Goal: Find specific page/section: Find specific page/section

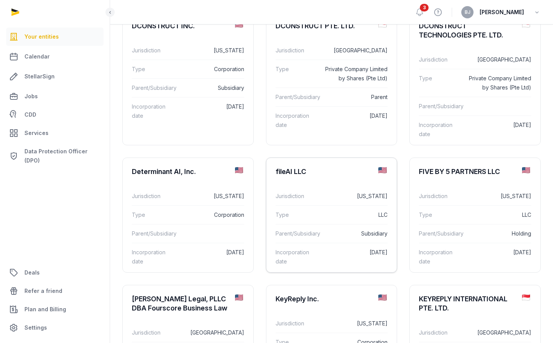
scroll to position [361, 0]
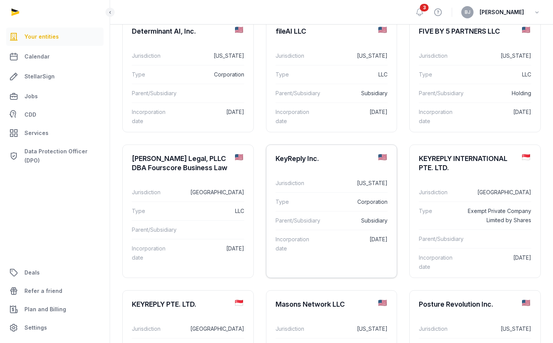
click at [304, 197] on div "Type Corporation" at bounding box center [332, 201] width 112 height 19
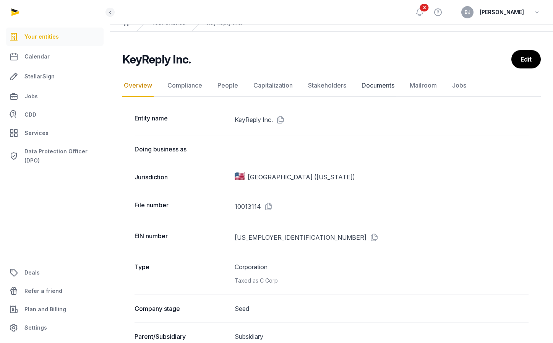
scroll to position [39, 0]
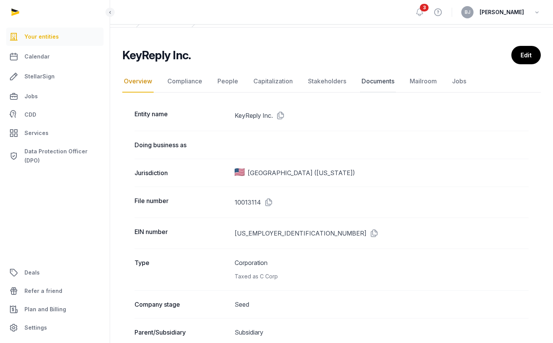
click at [376, 73] on link "Documents" at bounding box center [378, 81] width 36 height 22
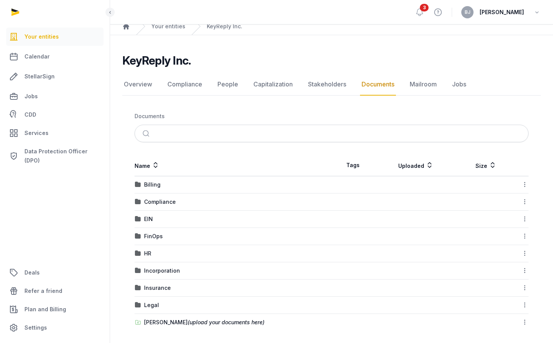
scroll to position [34, 0]
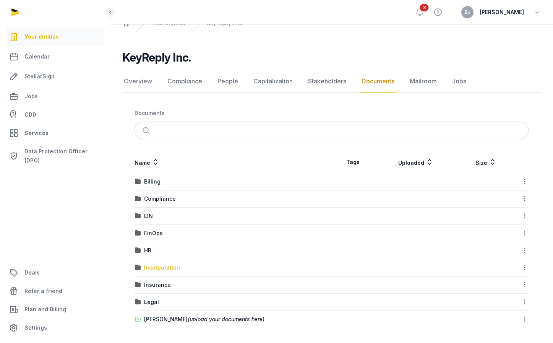
click at [161, 269] on div "Incorporation" at bounding box center [162, 268] width 36 height 8
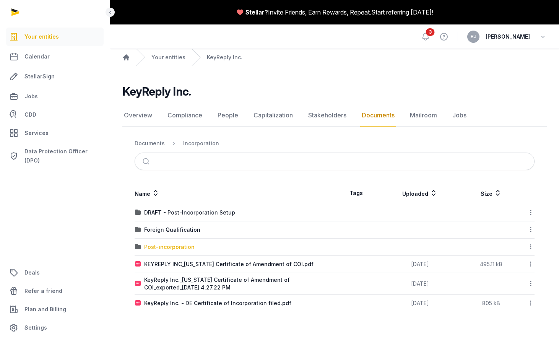
click at [171, 244] on div "Post-incorporation" at bounding box center [169, 247] width 50 height 8
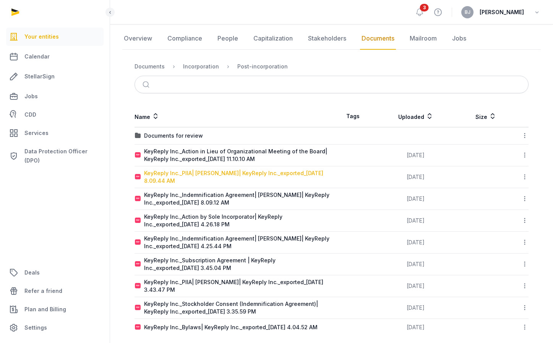
scroll to position [85, 0]
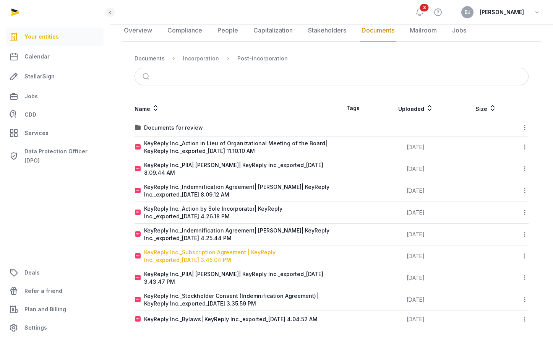
click at [194, 254] on div "KeyReply Inc._Subscription Agreement | KeyReply Inc._exported_[DATE] 3.45.04 PM" at bounding box center [237, 256] width 187 height 15
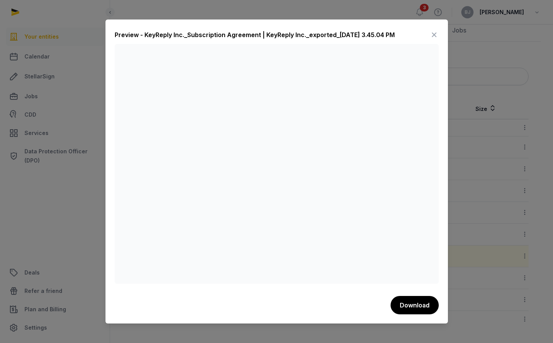
click at [432, 36] on icon at bounding box center [434, 35] width 9 height 12
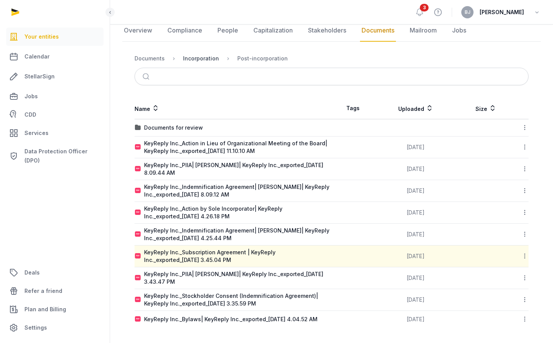
click at [199, 57] on div "Incorporation" at bounding box center [201, 59] width 36 height 8
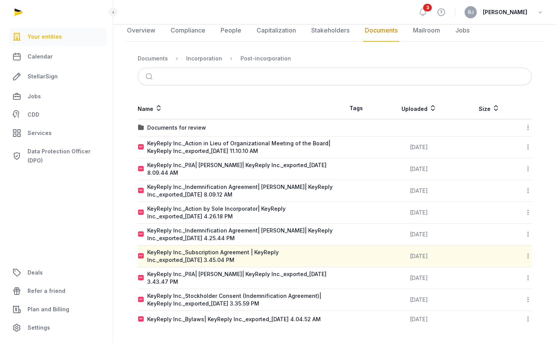
scroll to position [0, 0]
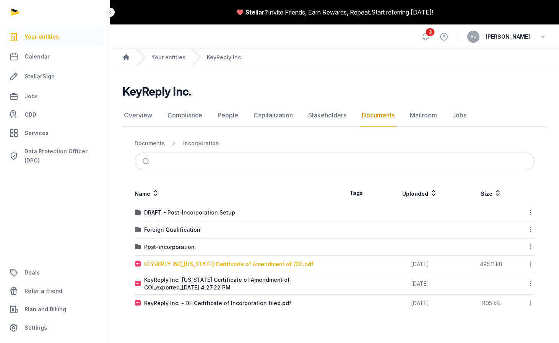
click at [203, 265] on div "KEYREPLY INC_[US_STATE] Certificate of Amendment of COI.pdf" at bounding box center [228, 264] width 169 height 8
